Goal: Task Accomplishment & Management: Manage account settings

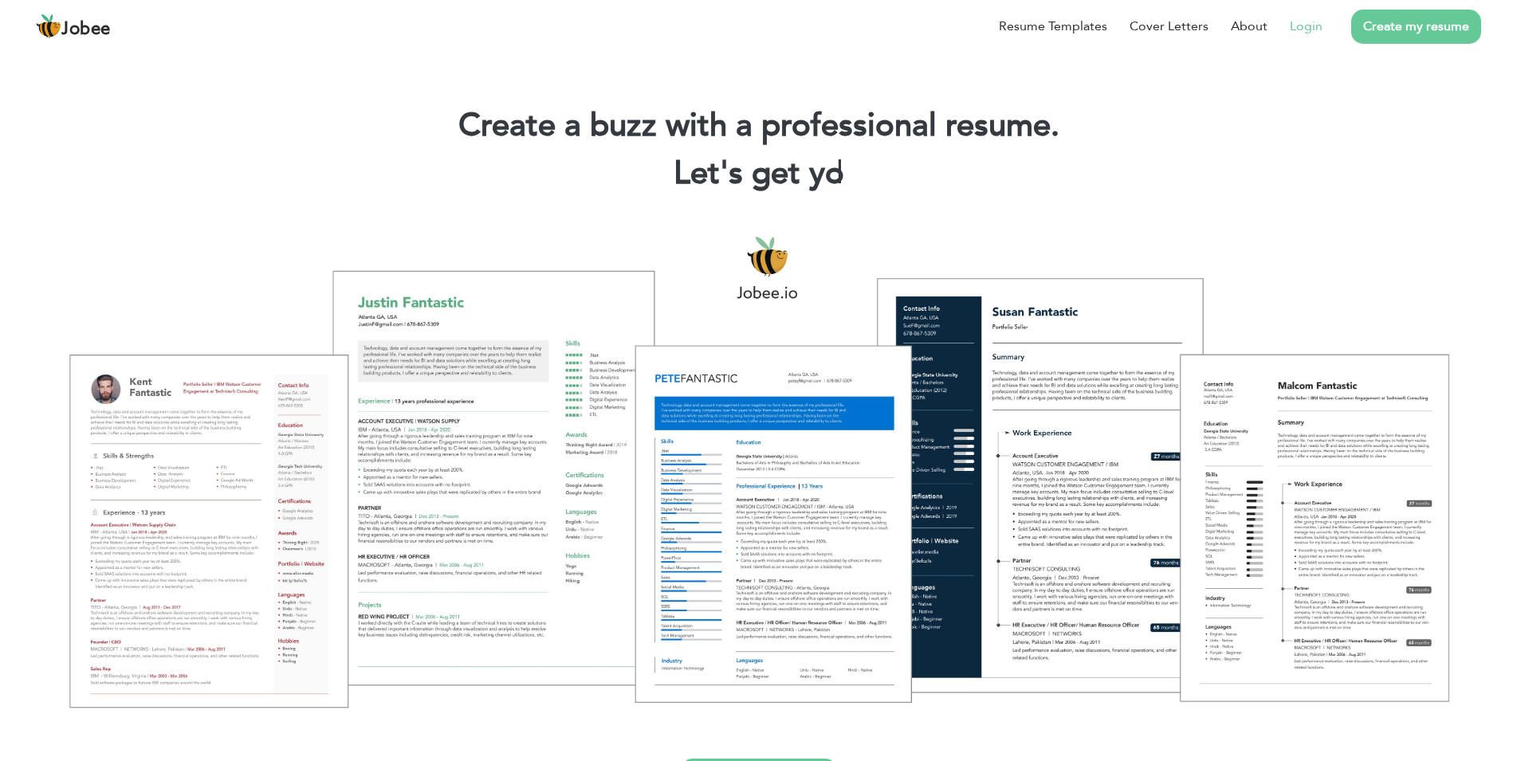
click at [1298, 30] on link "Login" at bounding box center [1306, 26] width 33 height 19
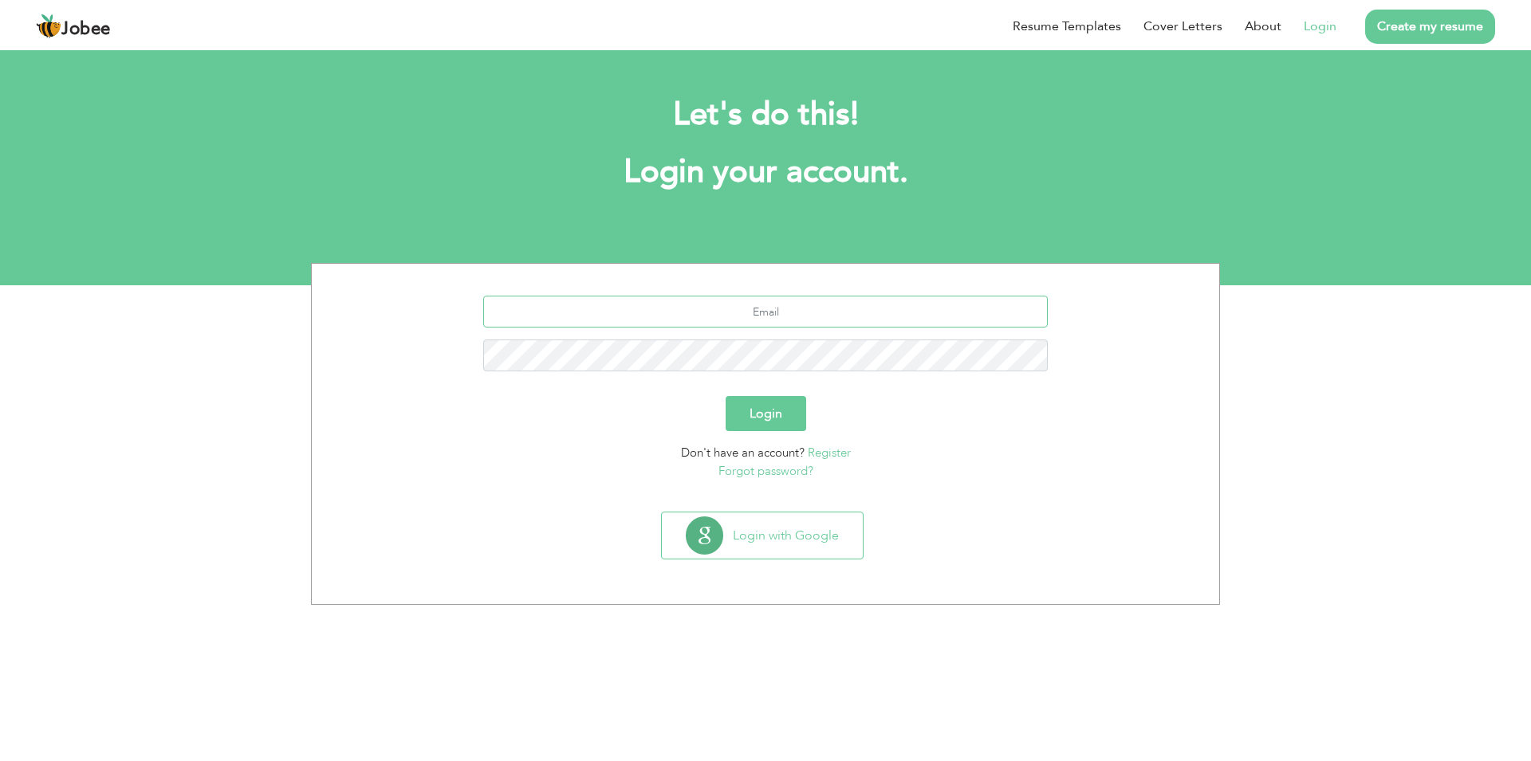
click at [761, 321] on input "text" at bounding box center [765, 312] width 565 height 32
type input "muhammadadilanees.[PERSON_NAME]"
click at [726, 396] on button "Login" at bounding box center [766, 413] width 81 height 35
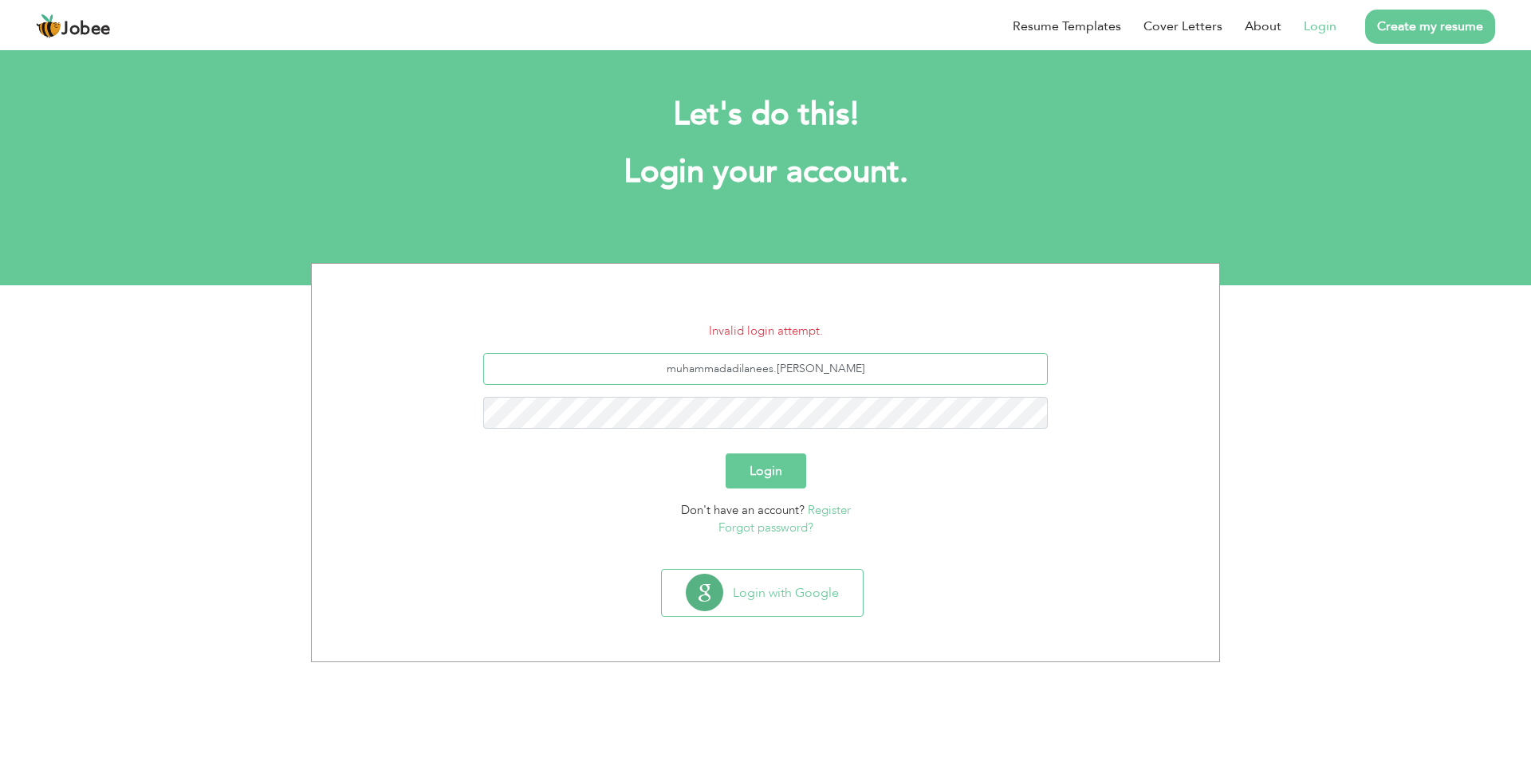
click at [915, 376] on input "muhammadadilanees.[PERSON_NAME]" at bounding box center [765, 369] width 565 height 32
type input "muhammadadilanees.adil@gmail.com"
click at [726, 454] on button "Login" at bounding box center [766, 471] width 81 height 35
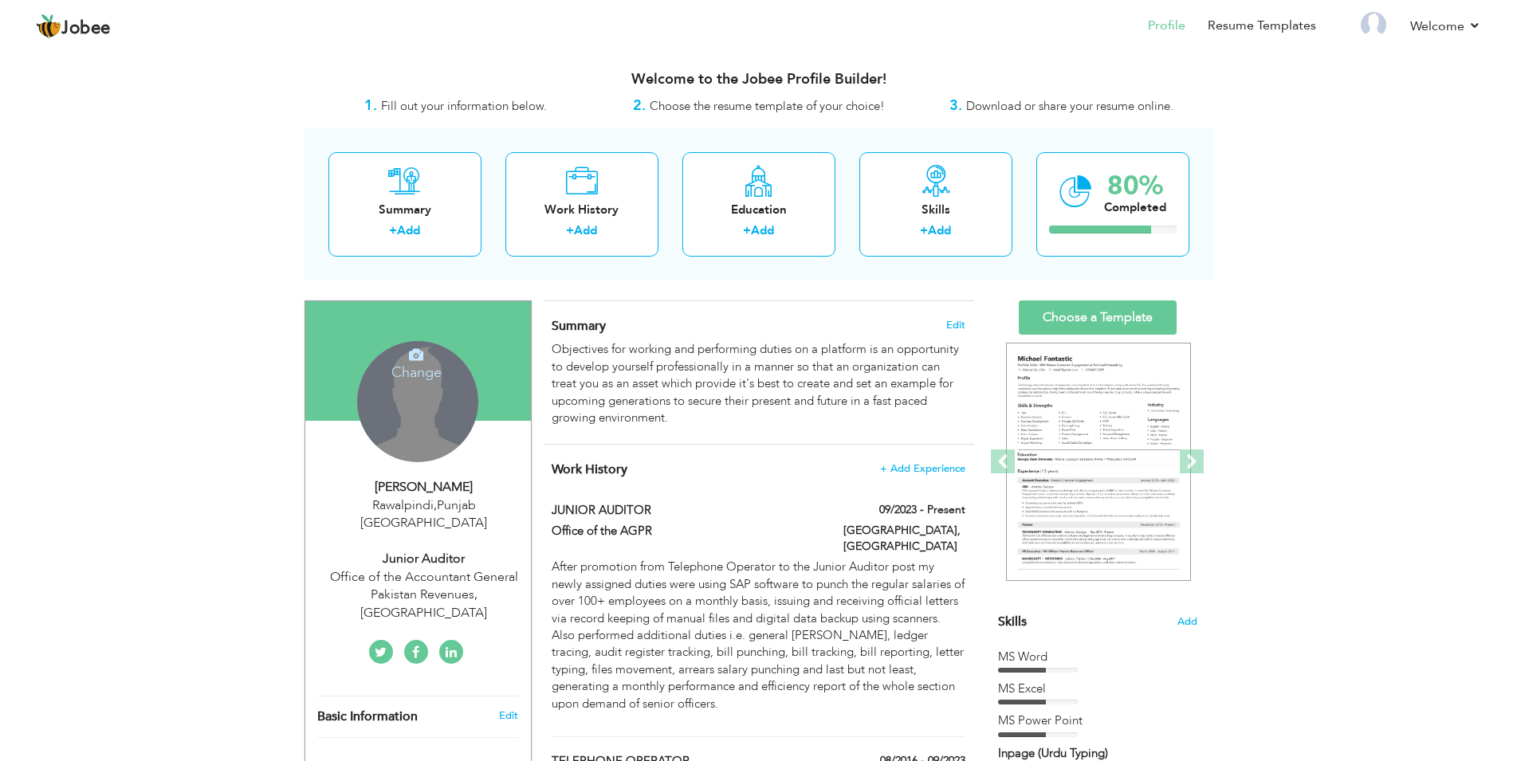
click at [407, 394] on div "Change Remove" at bounding box center [417, 401] width 121 height 121
click at [409, 360] on h4 "Change" at bounding box center [417, 362] width 114 height 38
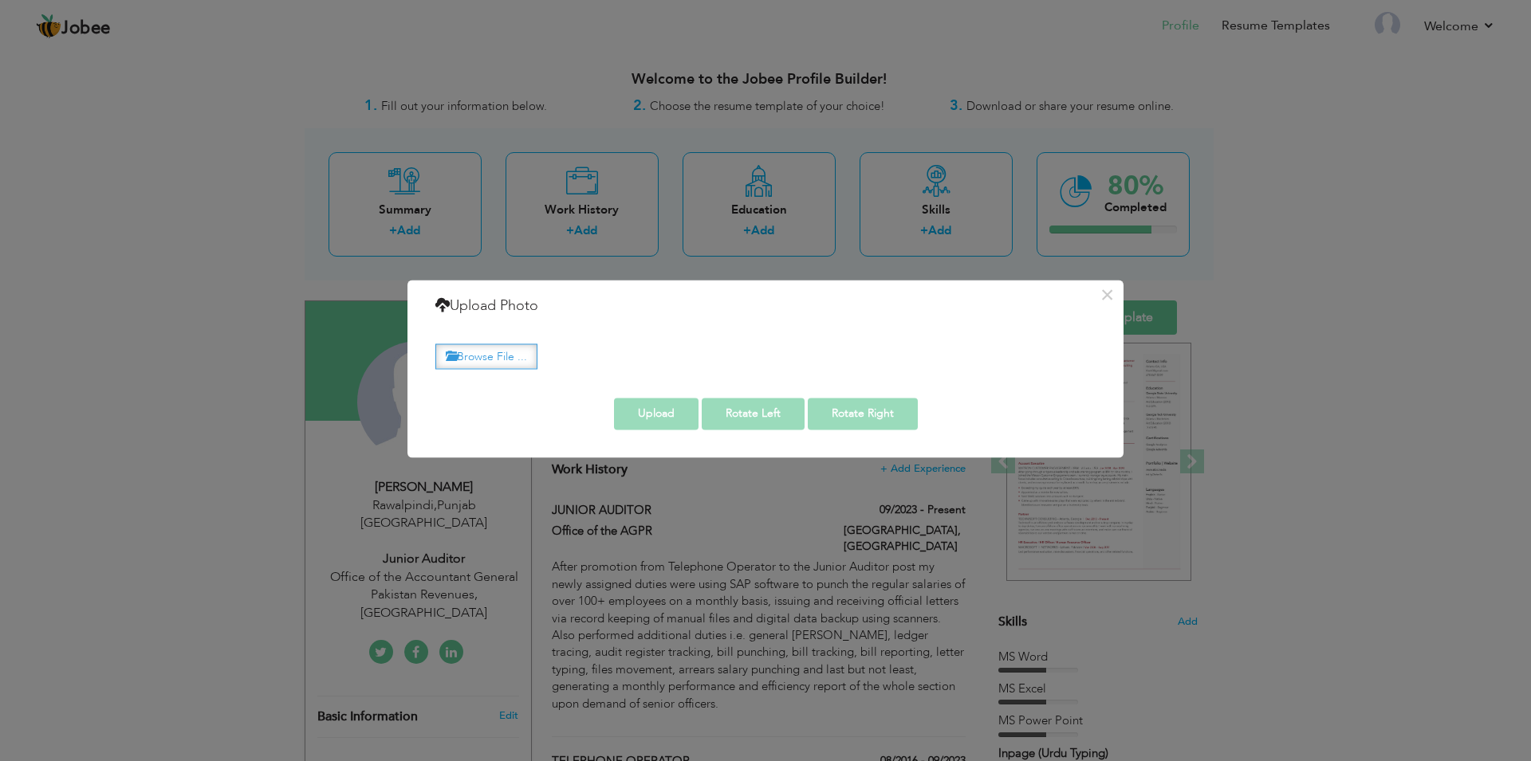
click at [517, 352] on label "Browse File ..." at bounding box center [486, 356] width 102 height 25
click at [0, 0] on input "Browse File ..." at bounding box center [0, 0] width 0 height 0
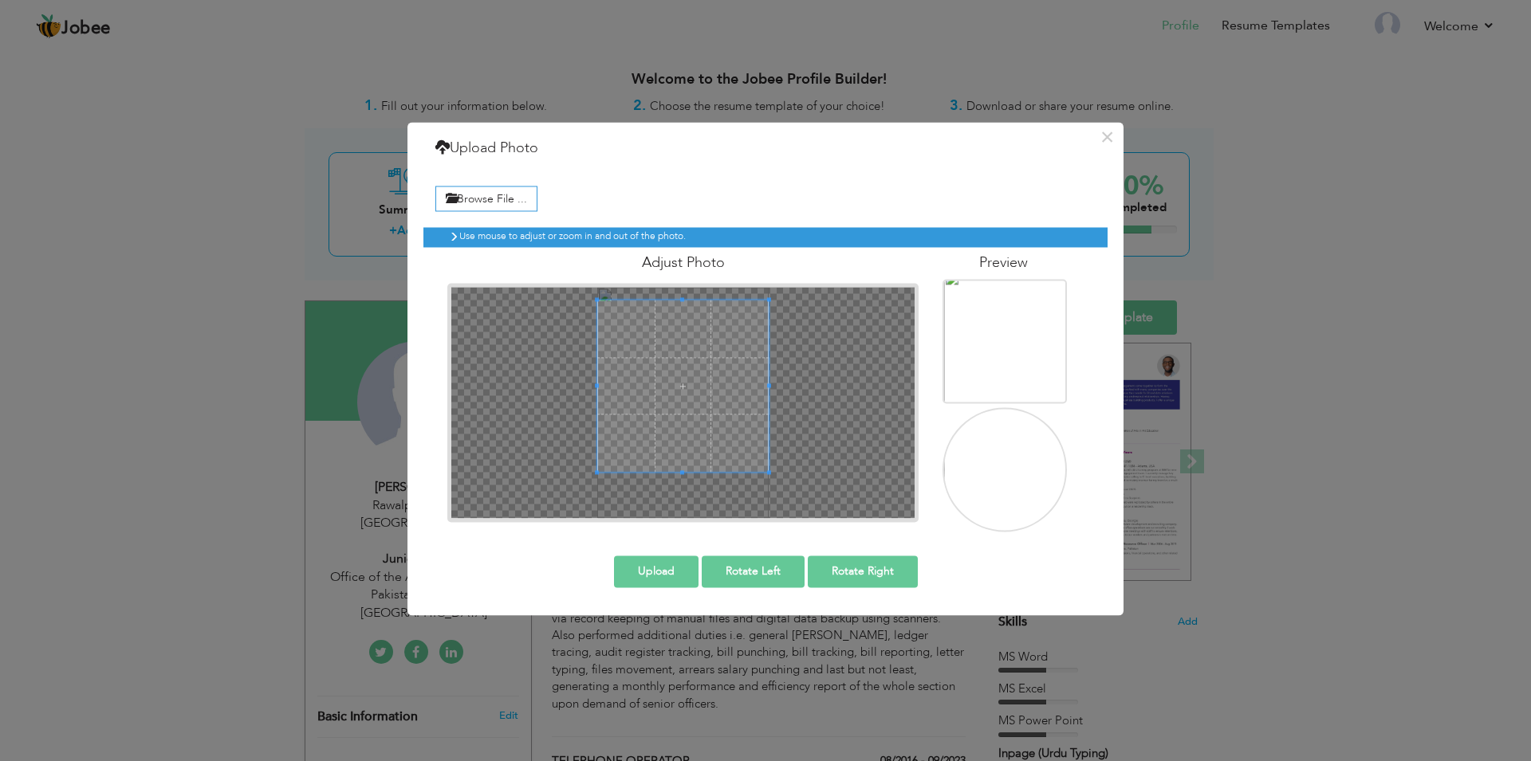
click at [562, 217] on div "Use mouse to adjust or zoom in and out of the photo. Adjust Photo" at bounding box center [765, 373] width 684 height 317
click at [789, 495] on div at bounding box center [682, 402] width 463 height 231
click at [761, 455] on span at bounding box center [682, 403] width 171 height 171
click at [675, 568] on button "Upload" at bounding box center [656, 572] width 85 height 32
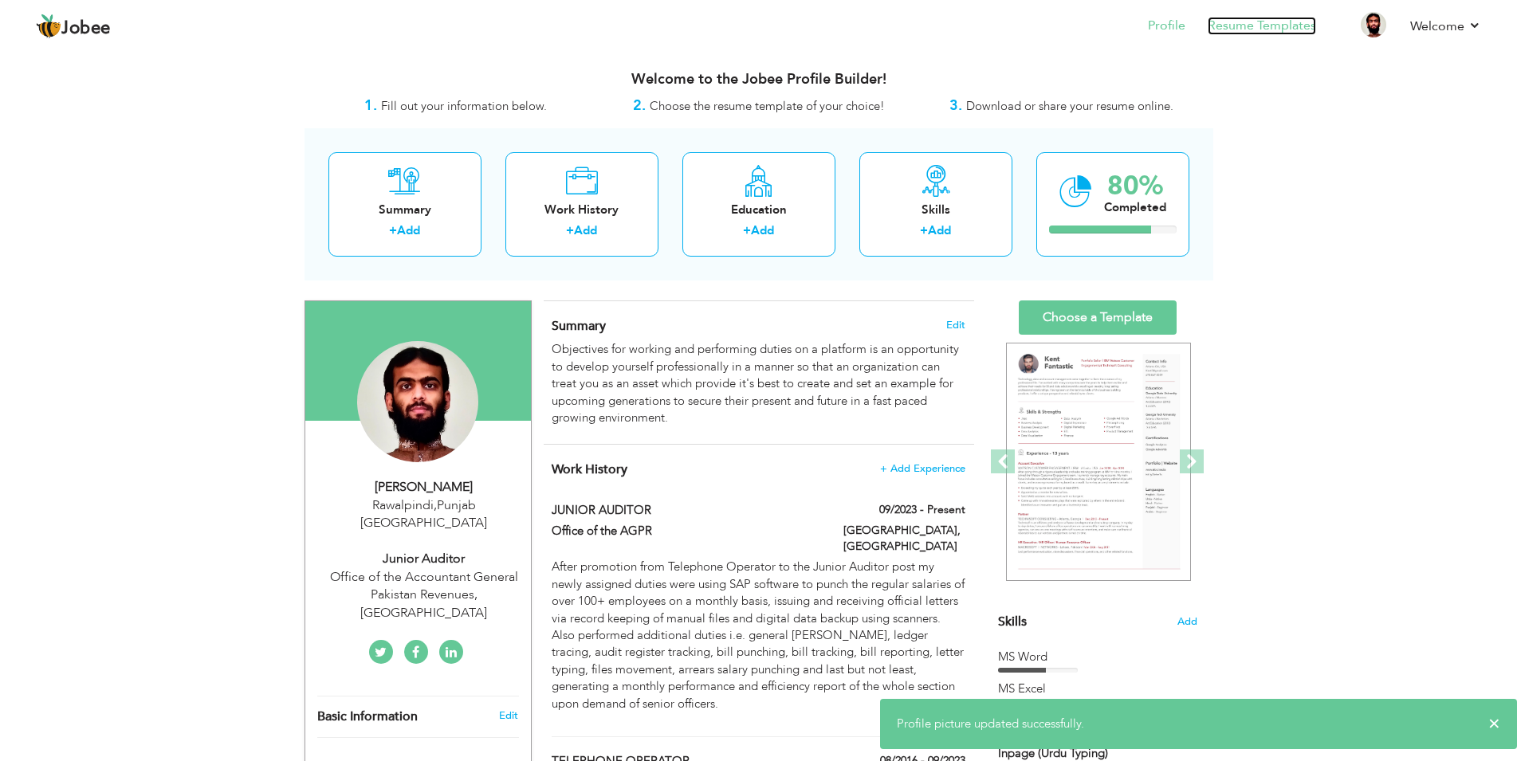
click at [1241, 25] on link "Resume Templates" at bounding box center [1262, 26] width 108 height 18
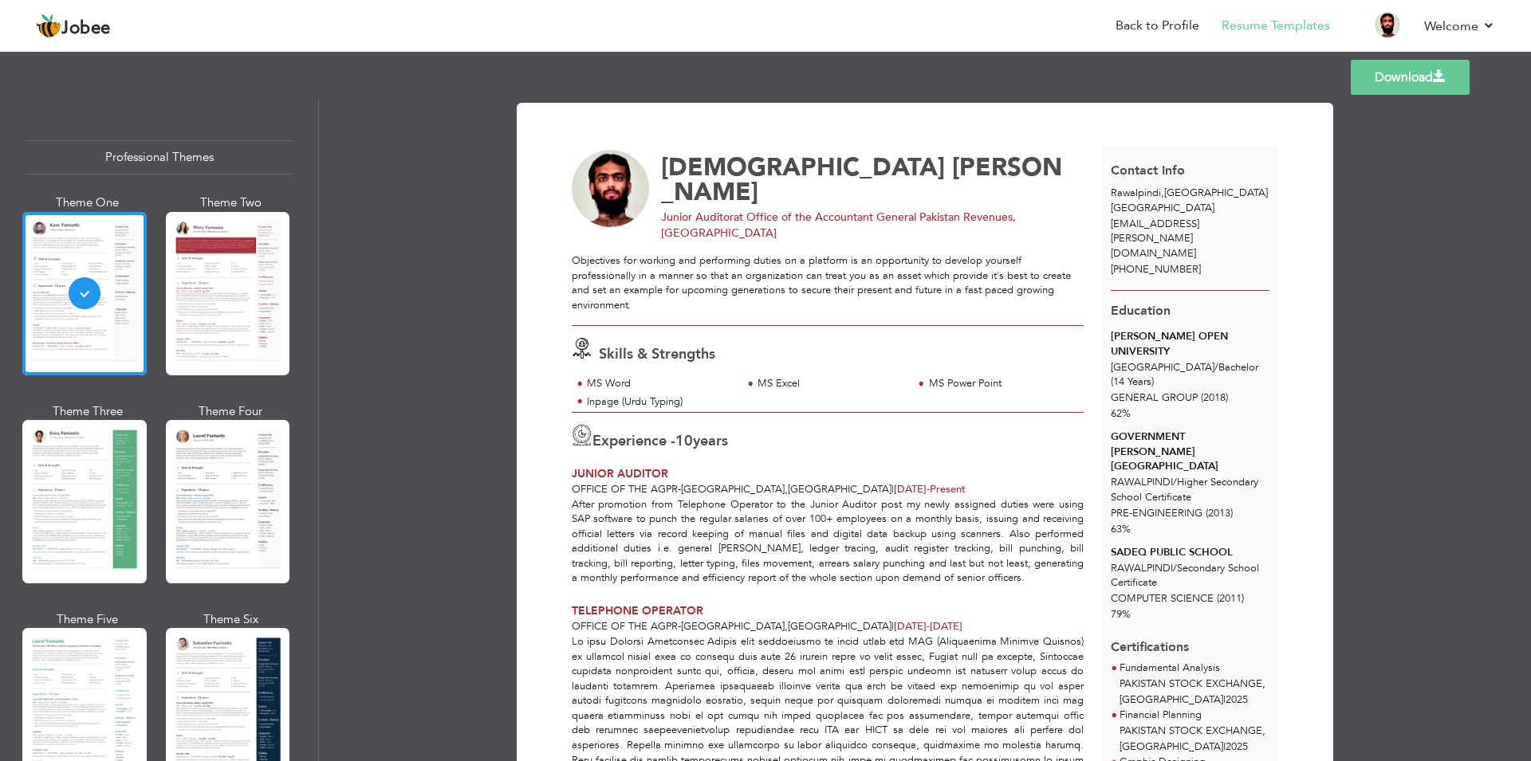
click at [203, 305] on div at bounding box center [228, 293] width 124 height 163
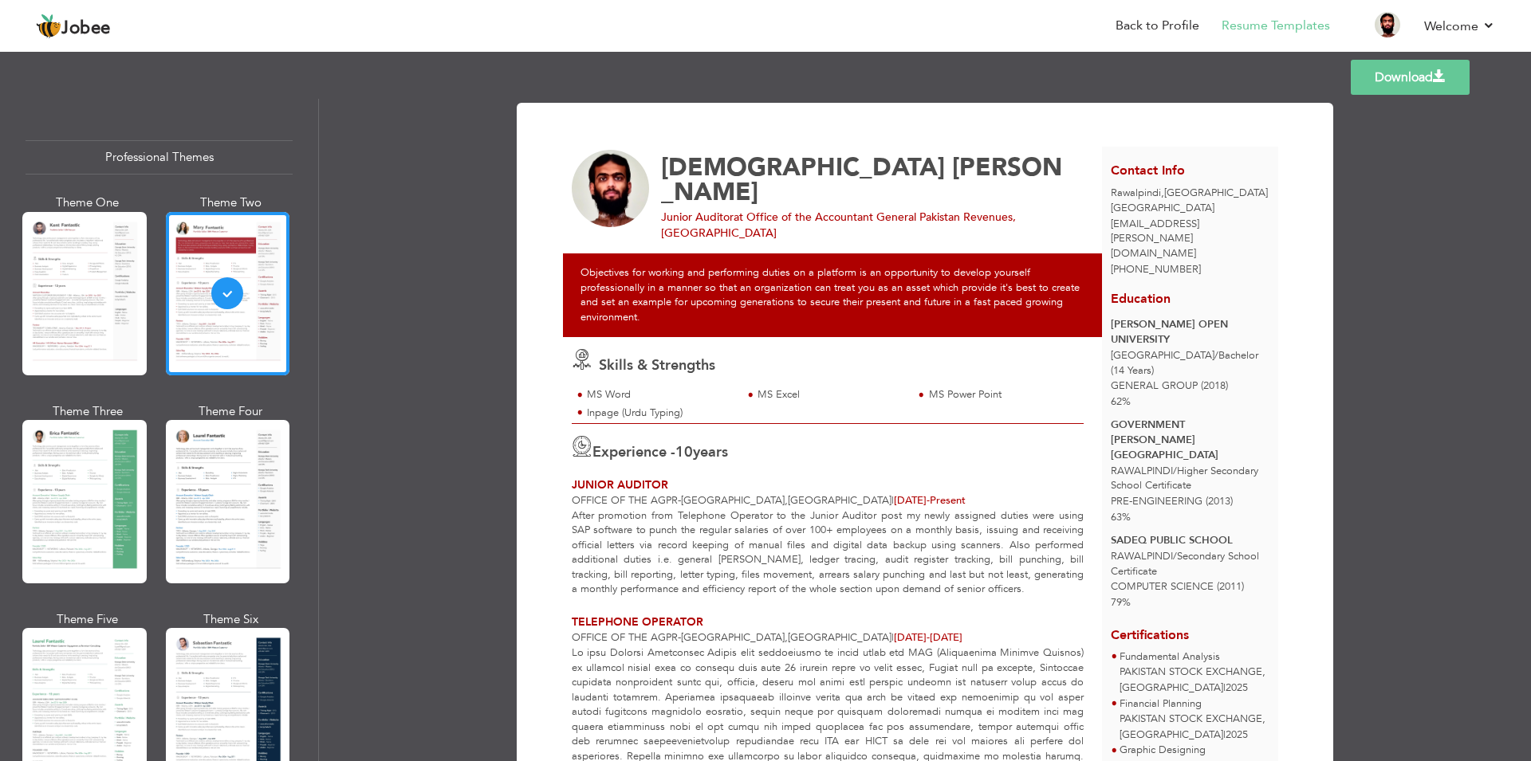
click at [1387, 84] on link "Download" at bounding box center [1410, 77] width 119 height 35
